Goal: Task Accomplishment & Management: Use online tool/utility

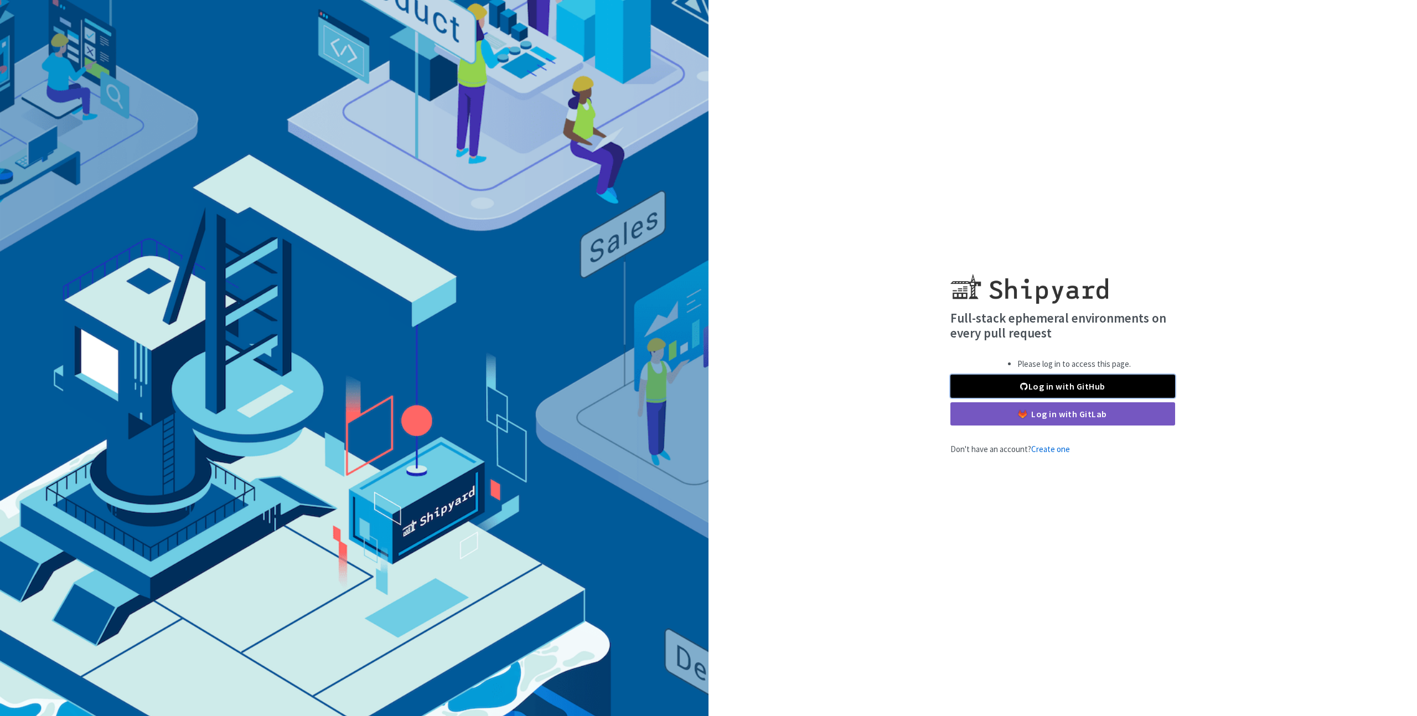
click at [1110, 386] on link "Log in with GitHub" at bounding box center [1062, 386] width 225 height 23
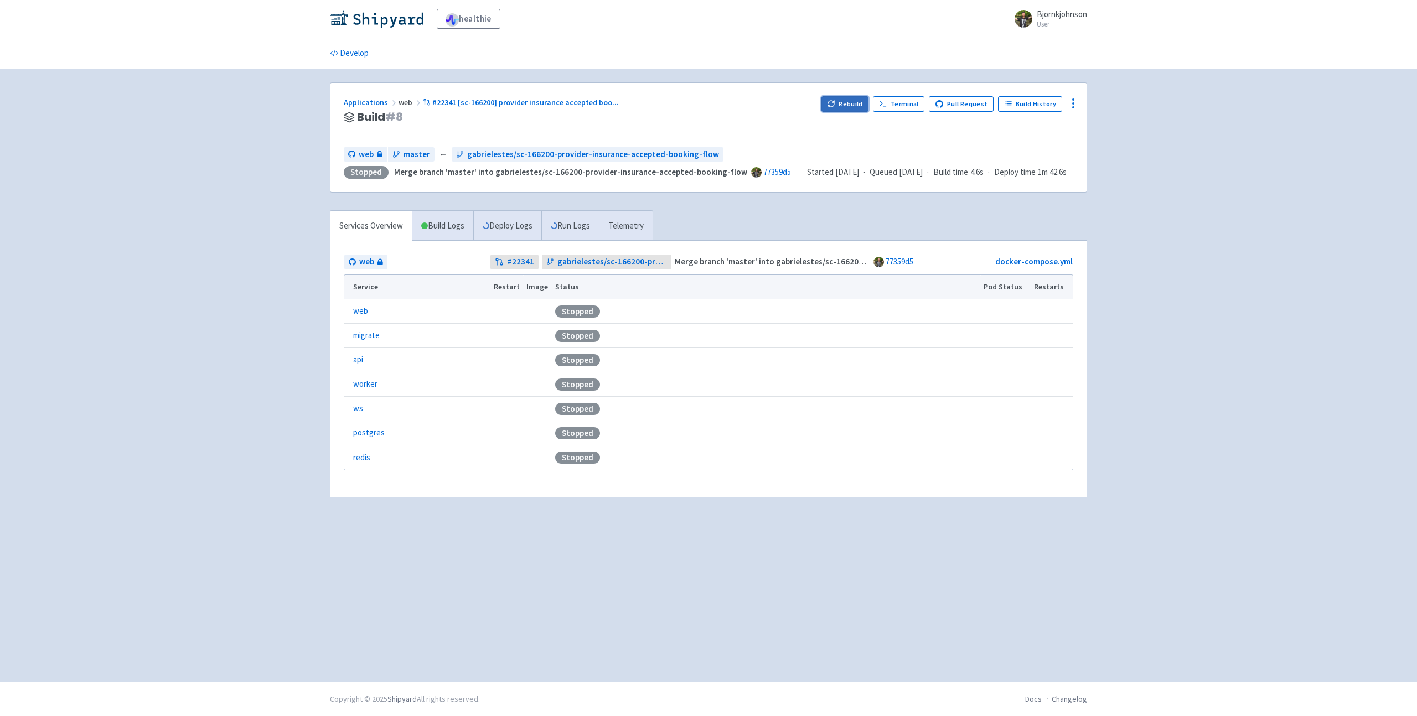
click at [832, 105] on icon "button" at bounding box center [831, 104] width 8 height 8
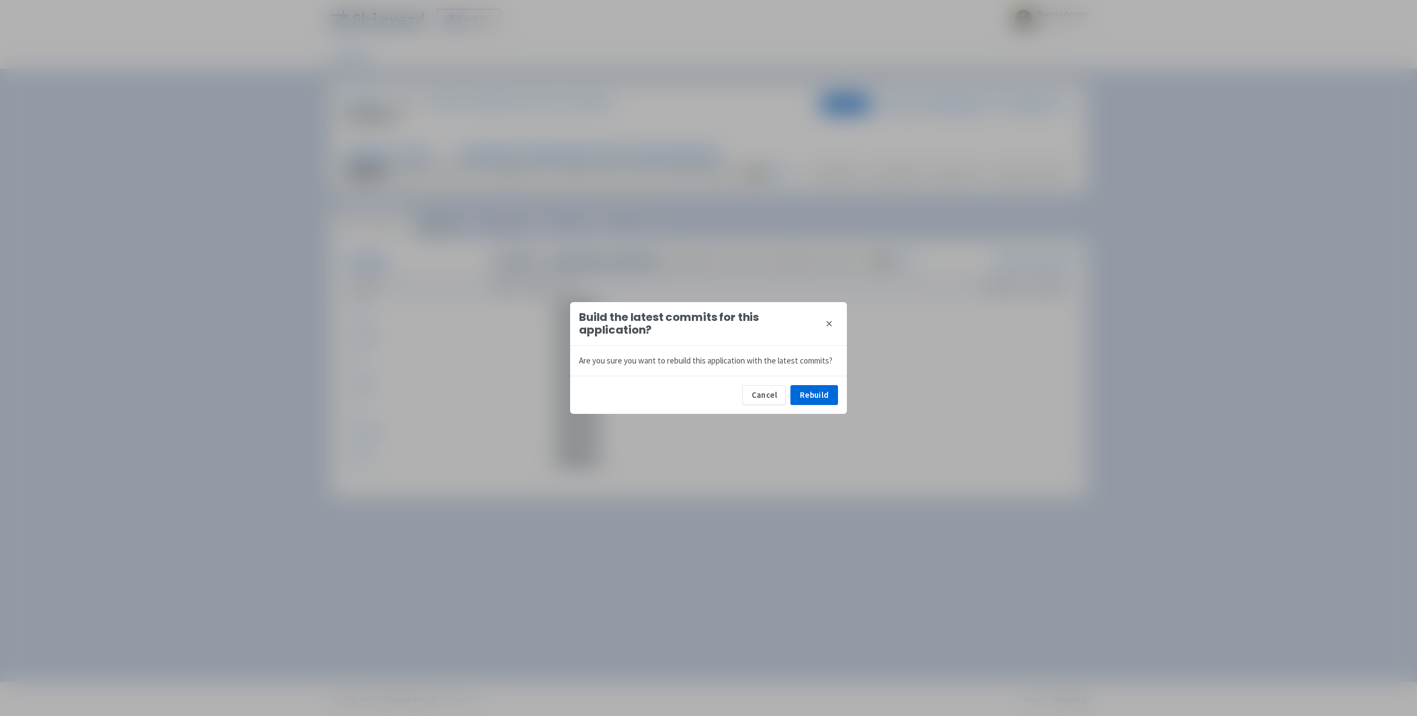
click at [831, 320] on icon at bounding box center [829, 323] width 9 height 9
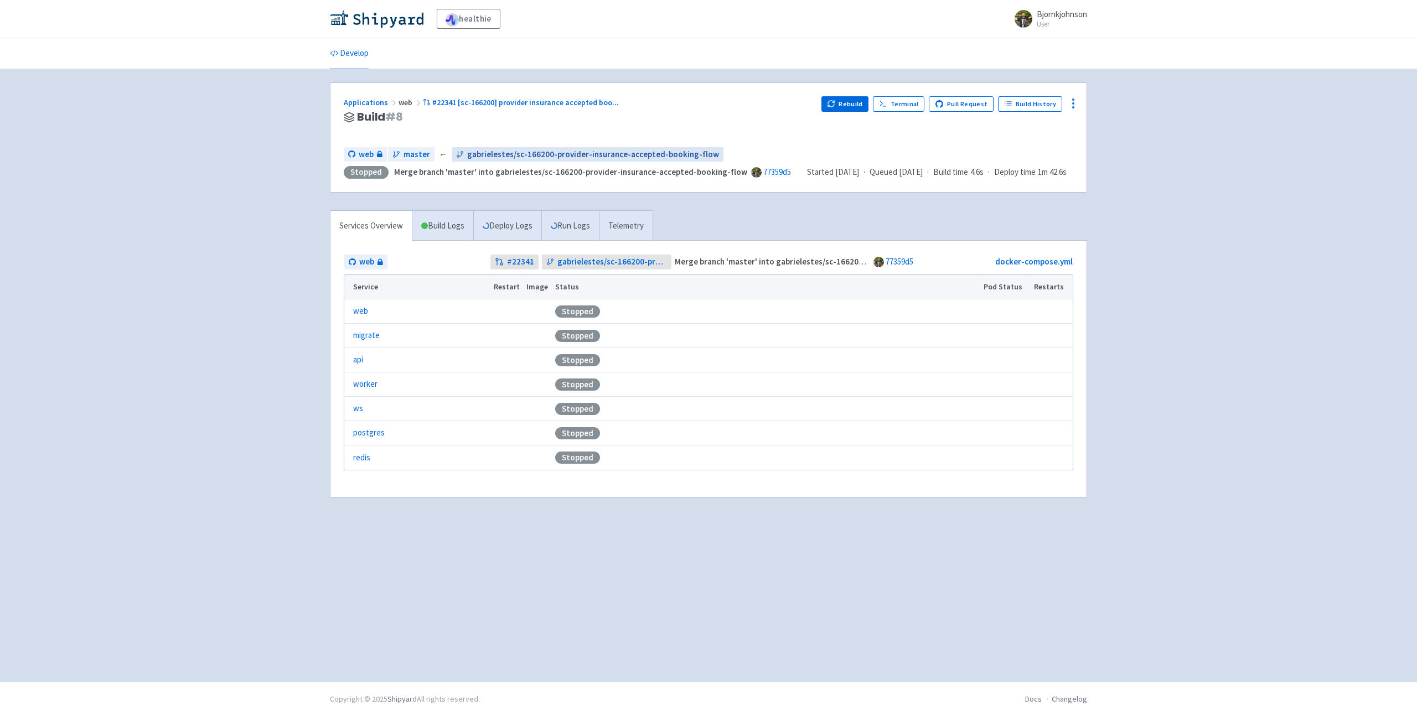
click at [619, 152] on span "gabrielestes/sc-166200-provider-insurance-accepted-booking-flow" at bounding box center [593, 154] width 252 height 13
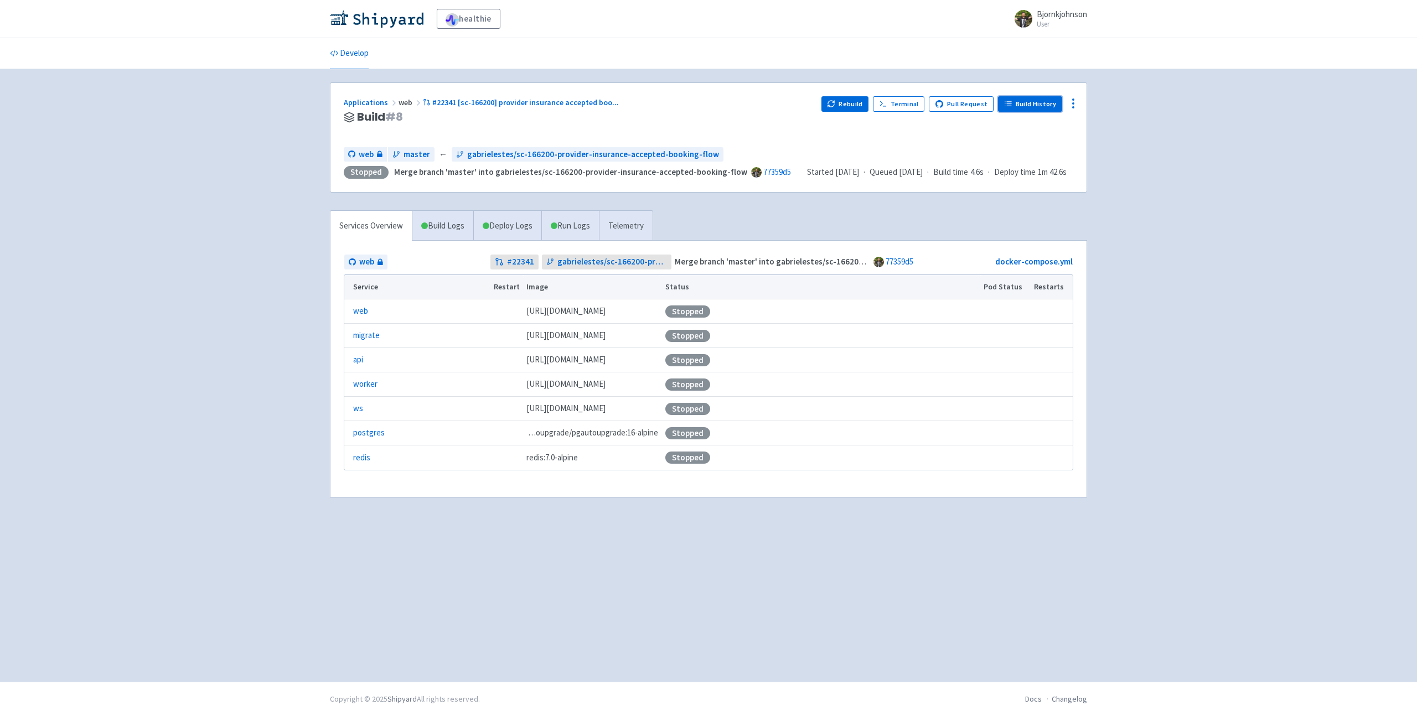
click at [1039, 107] on link "Build History" at bounding box center [1030, 103] width 64 height 15
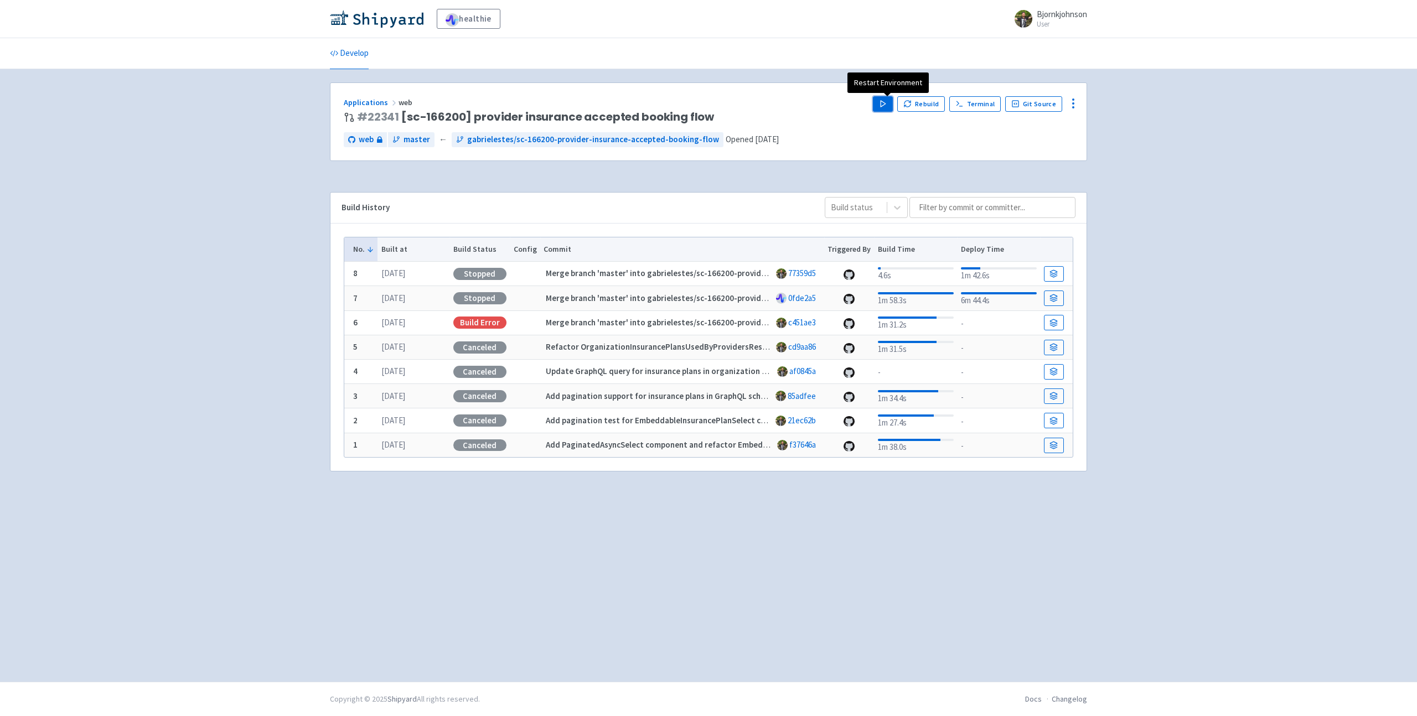
click at [883, 103] on icon "button" at bounding box center [883, 104] width 8 height 8
